Goal: Task Accomplishment & Management: Complete application form

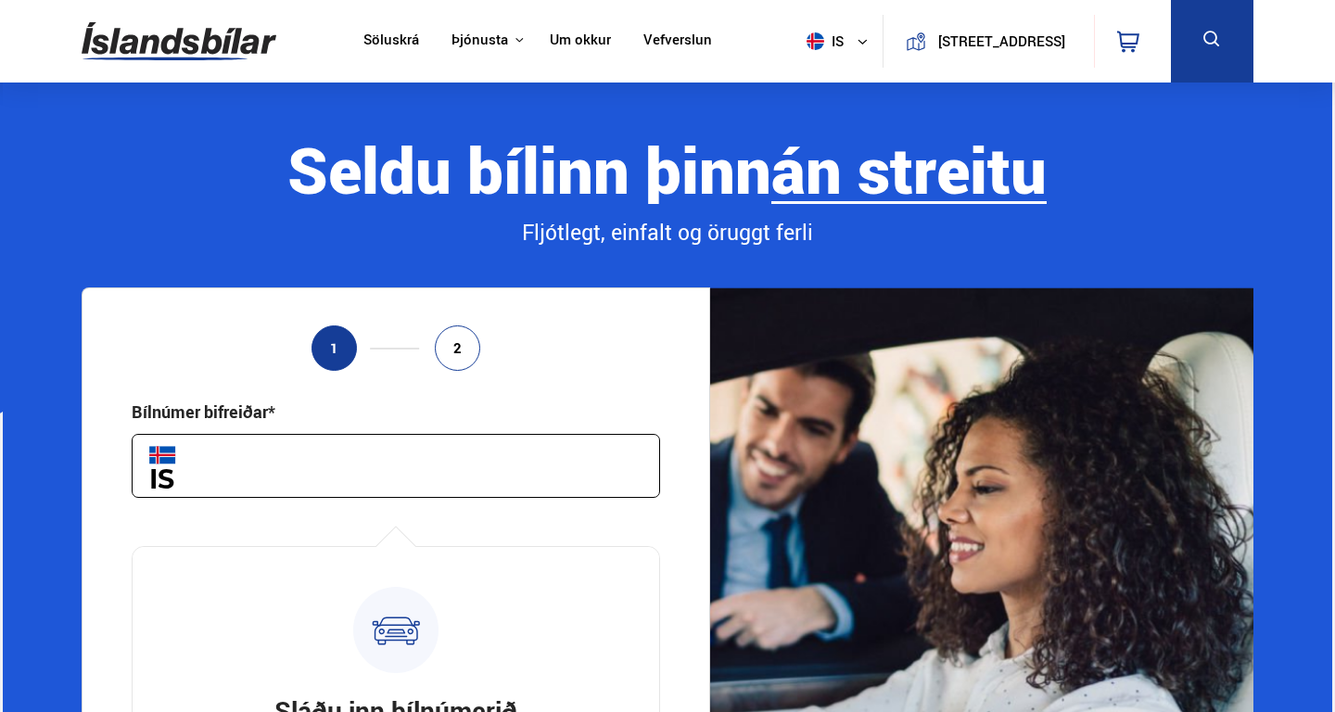
scroll to position [222, 0]
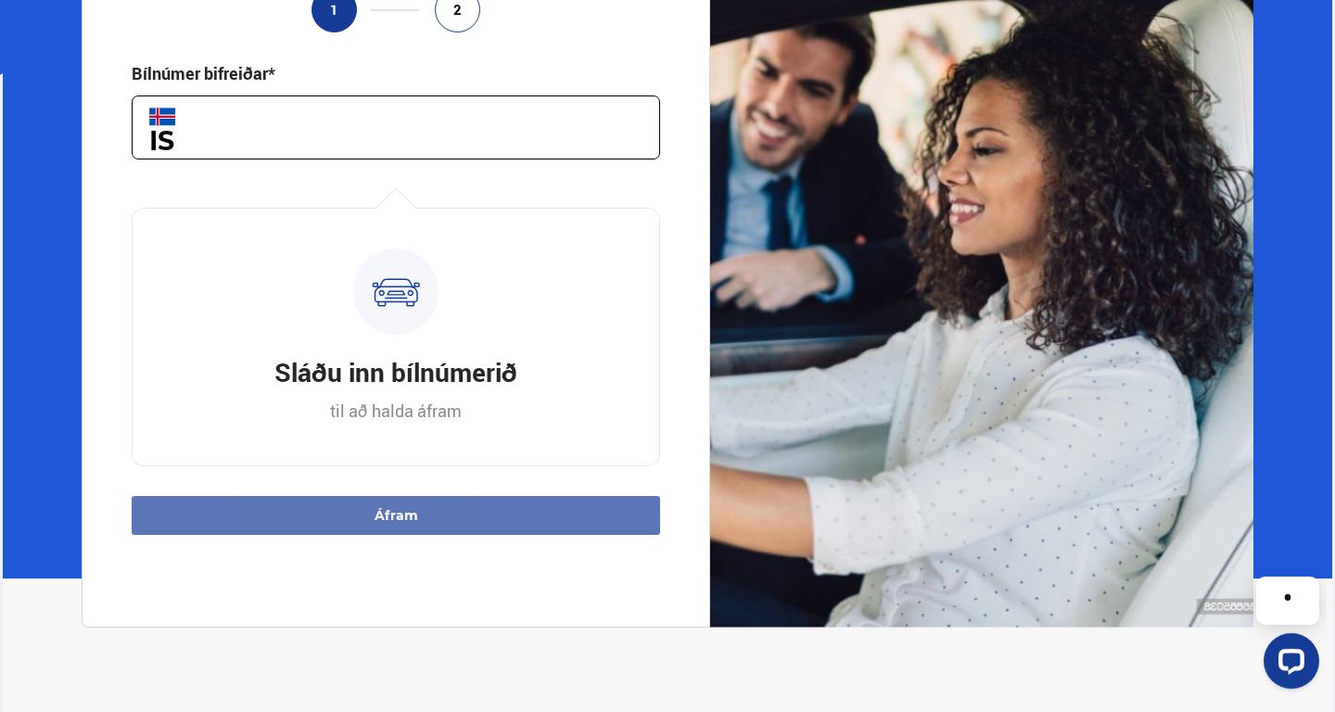
scroll to position [326, 0]
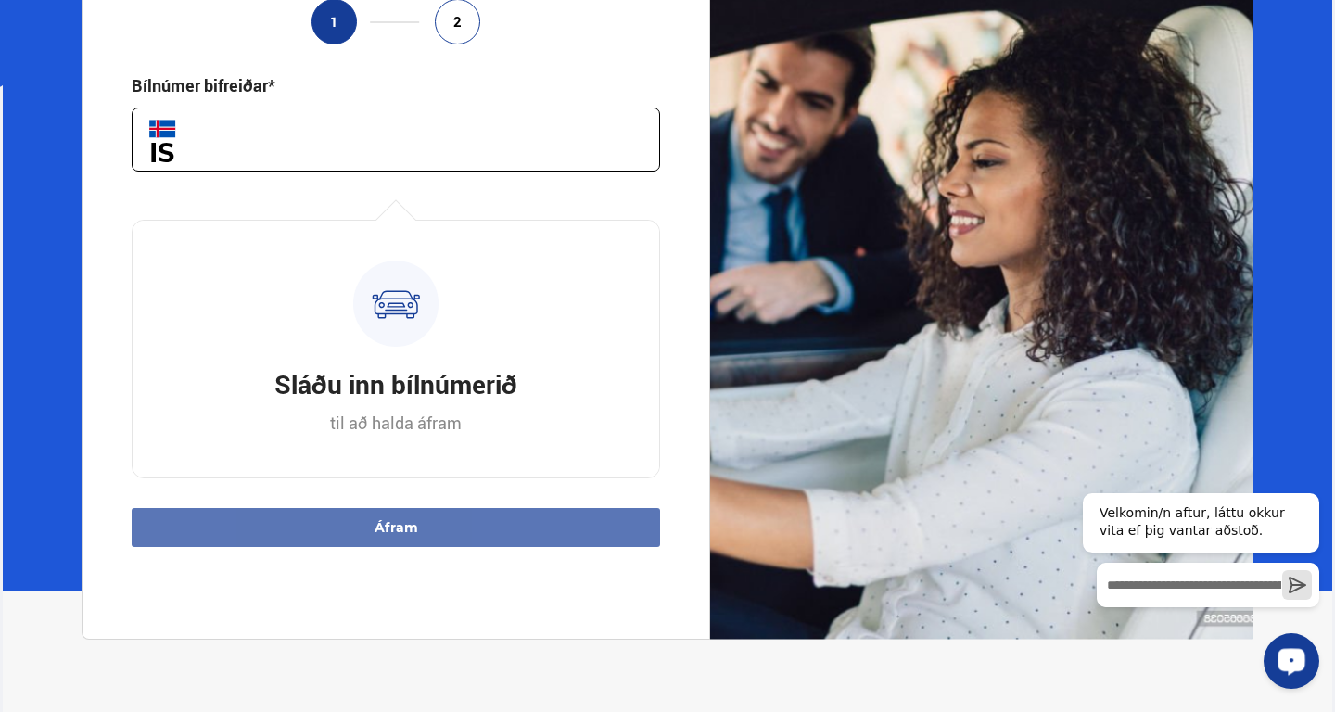
click at [1289, 659] on icon "Open LiveChat chat widget" at bounding box center [1292, 661] width 18 height 12
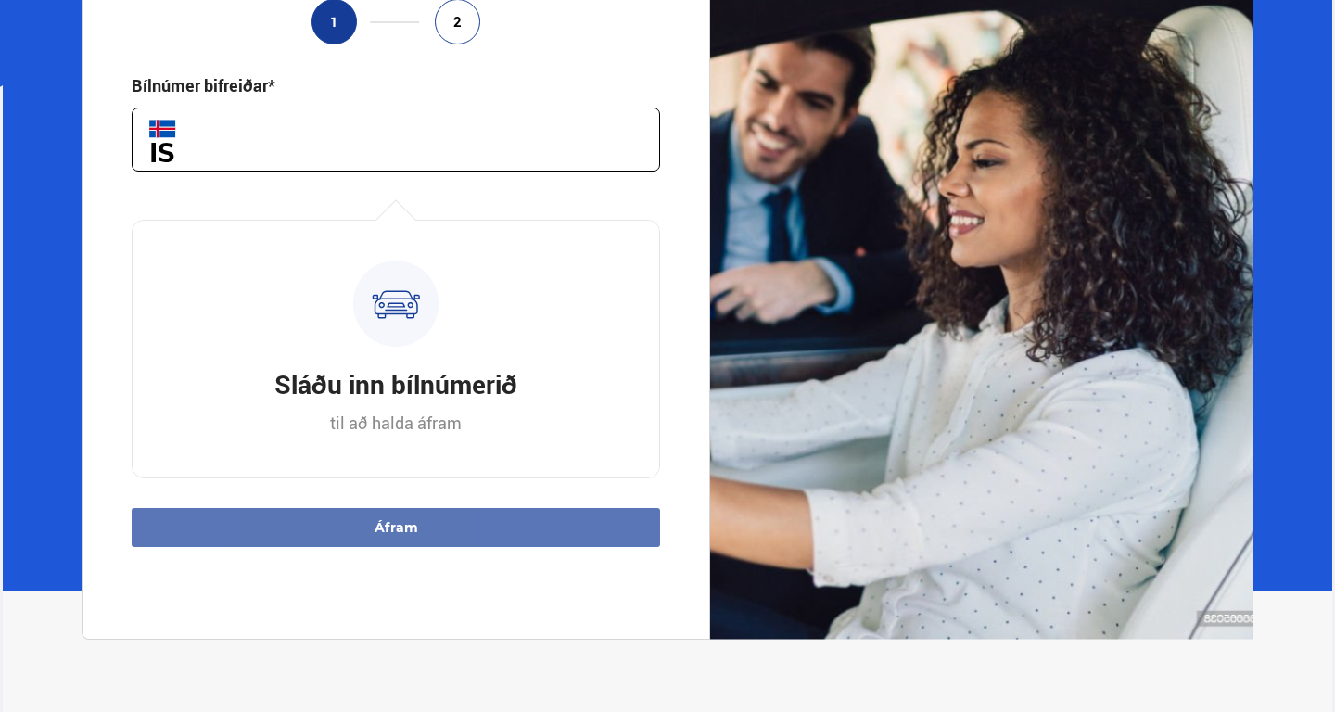
click at [695, 390] on div "1 2 Bílnúmer bifreiðar* Hversu marga kílómetra er bíllinn þinn ekinn?* Hvenær v…" at bounding box center [397, 300] width 630 height 679
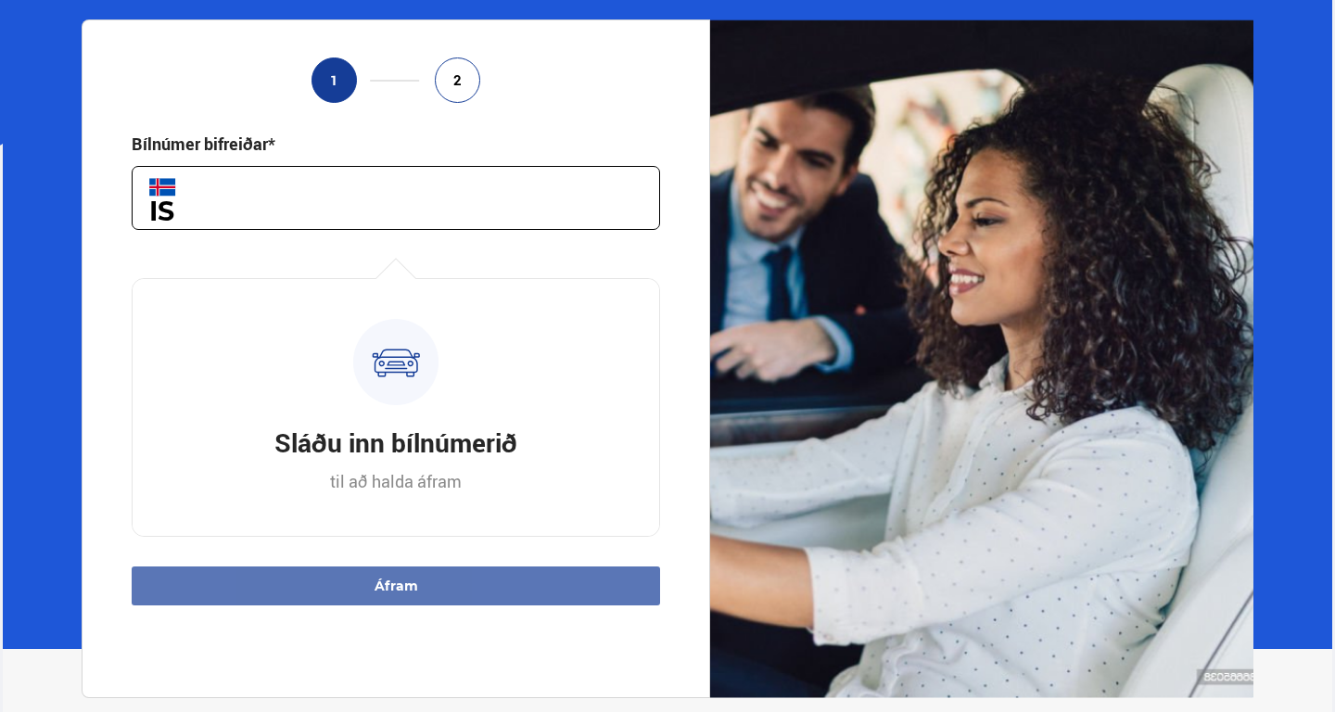
scroll to position [269, 0]
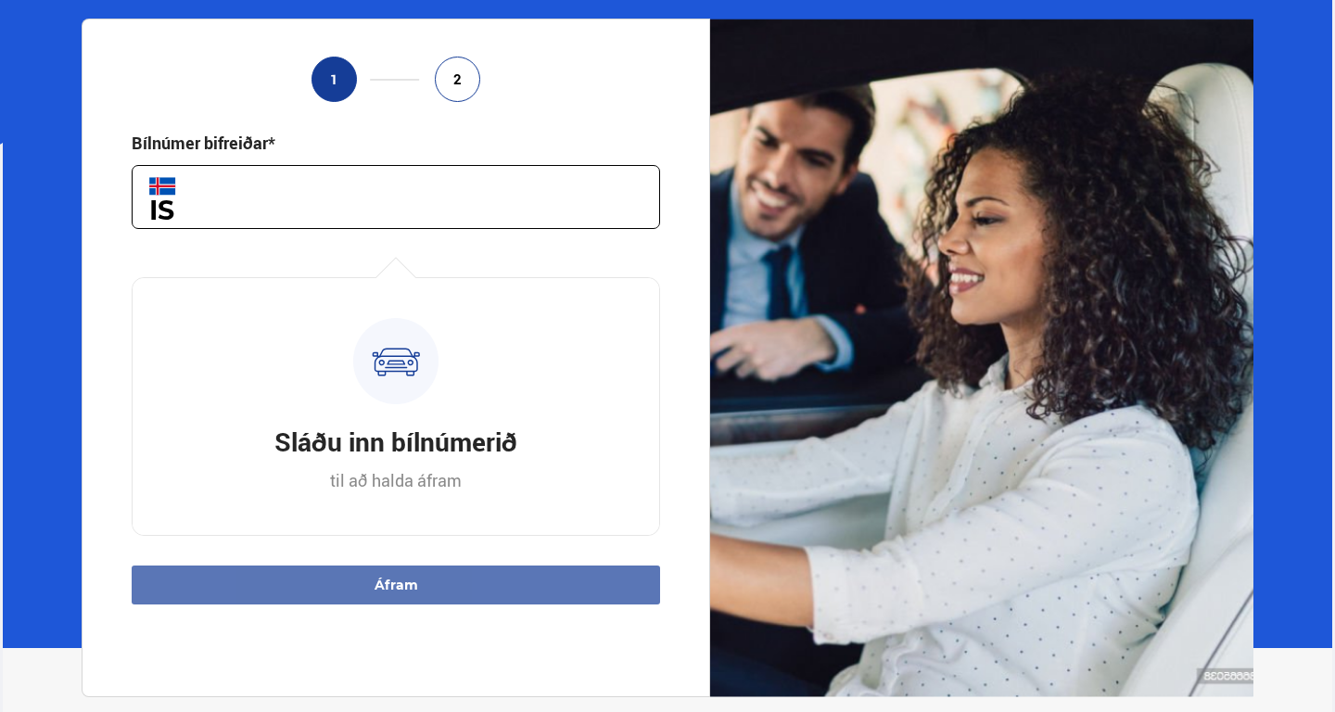
click at [691, 404] on div "1 2 Bílnúmer bifreiðar* Hversu marga kílómetra er bíllinn þinn ekinn?* Hvenær v…" at bounding box center [397, 358] width 630 height 679
click at [694, 402] on div "1 2 Bílnúmer bifreiðar* Hversu marga kílómetra er bíllinn þinn ekinn?* Hvenær v…" at bounding box center [397, 358] width 630 height 679
click at [691, 400] on div "1 2 Bílnúmer bifreiðar* Hversu marga kílómetra er bíllinn þinn ekinn?* Hvenær v…" at bounding box center [397, 358] width 630 height 679
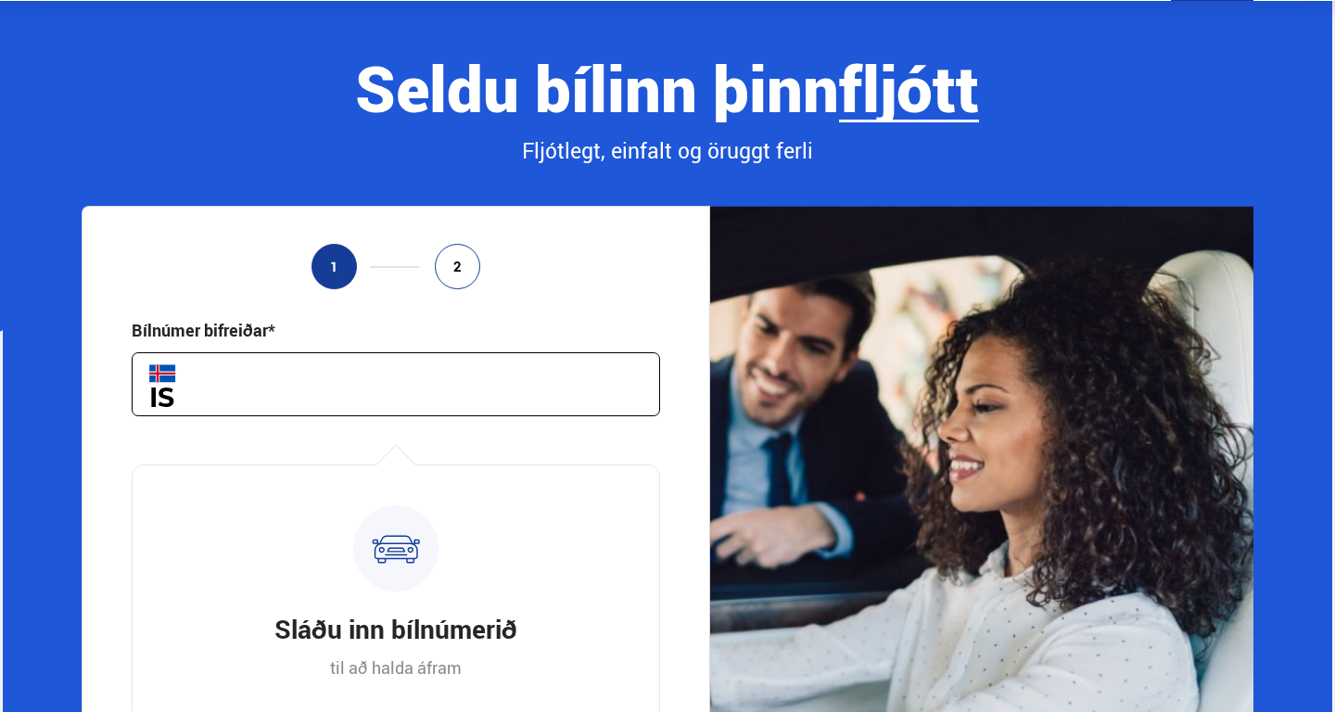
scroll to position [0, 0]
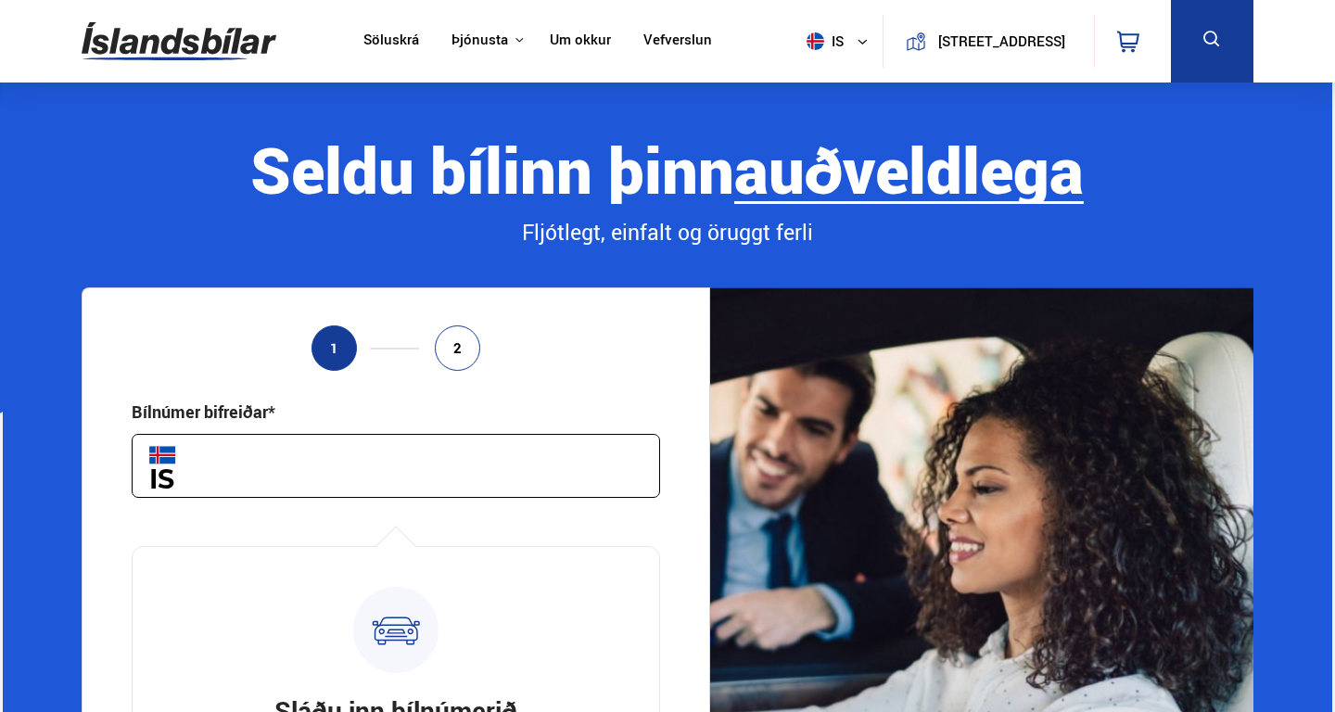
click at [692, 508] on div "1 2 Bílnúmer bifreiðar* Hversu marga kílómetra er bíllinn þinn ekinn?* Hvenær v…" at bounding box center [397, 626] width 630 height 679
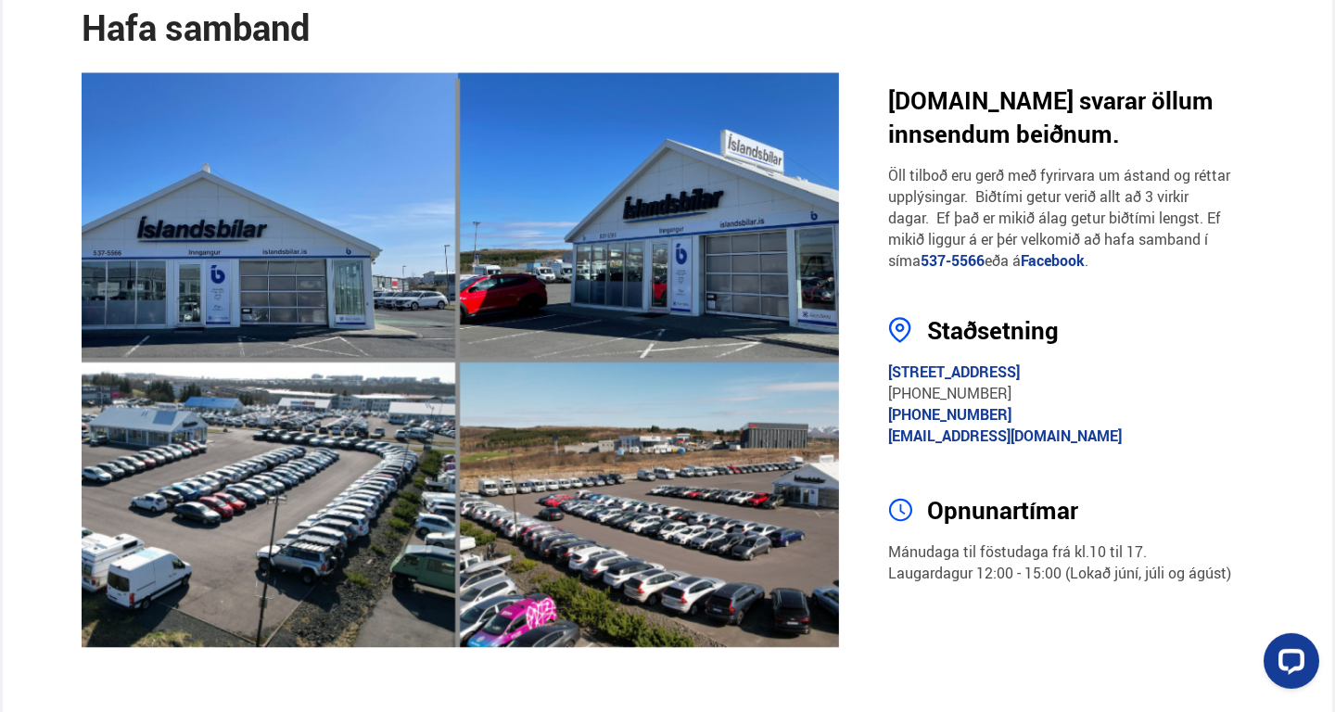
scroll to position [3680, 0]
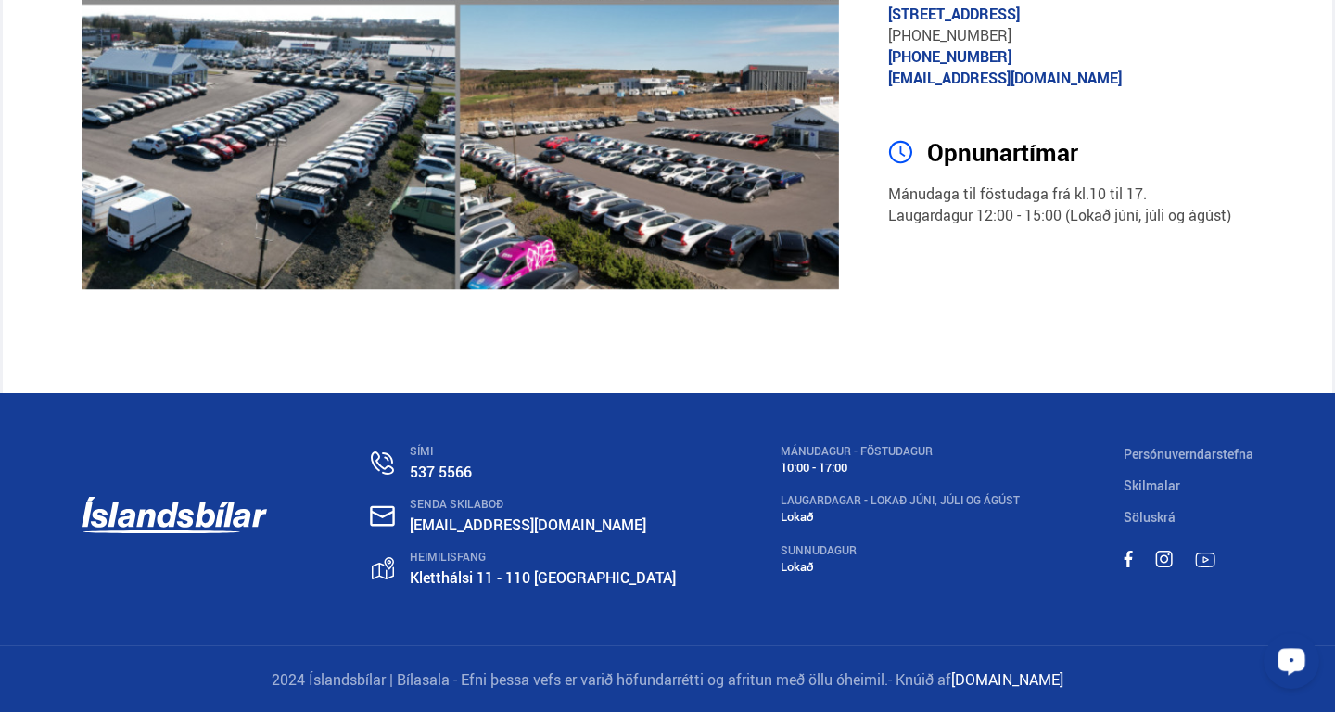
click at [1285, 653] on div "Open LiveChat chat widget" at bounding box center [1292, 660] width 32 height 32
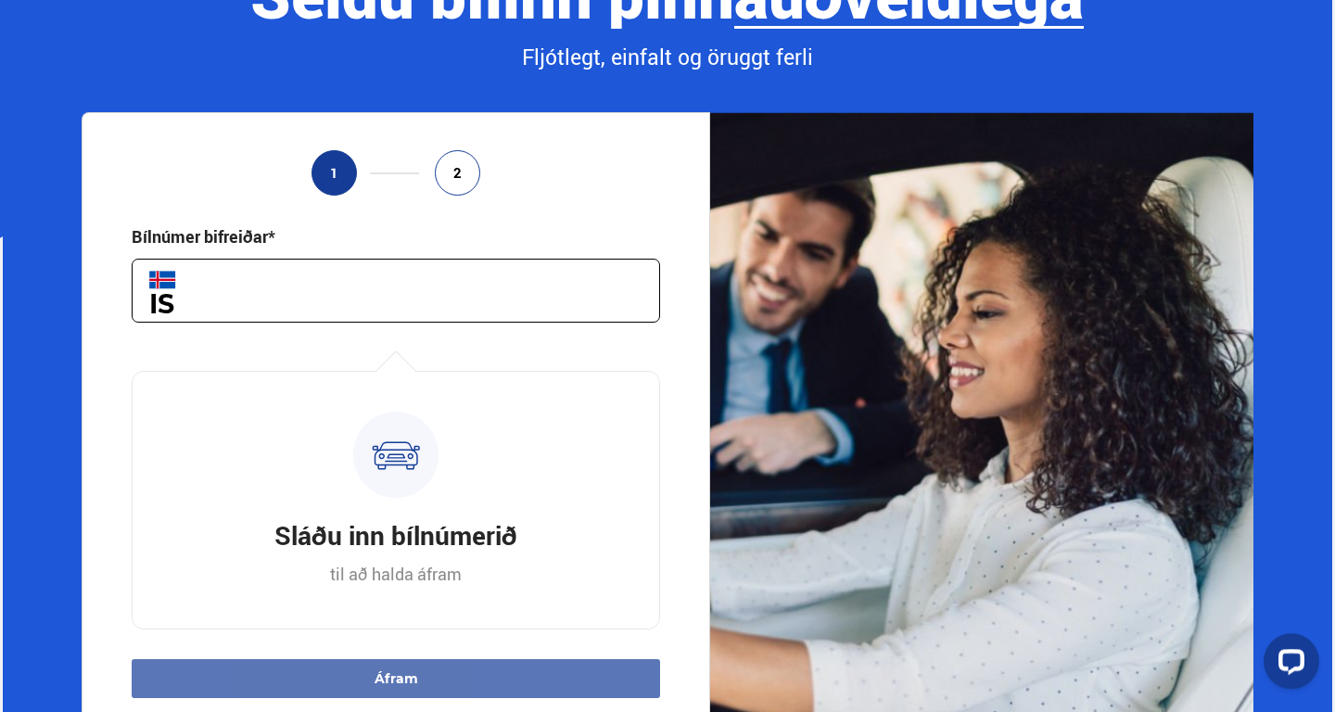
scroll to position [0, 0]
